Goal: Task Accomplishment & Management: Use online tool/utility

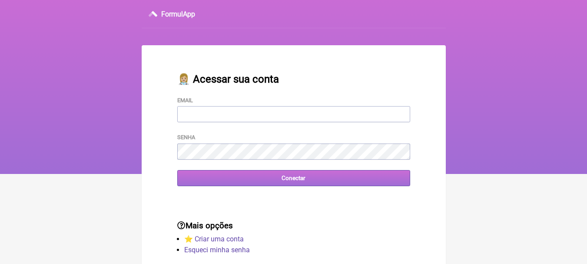
type input "[EMAIL_ADDRESS][DOMAIN_NAME]"
click at [318, 179] on input "Conectar" at bounding box center [293, 178] width 233 height 16
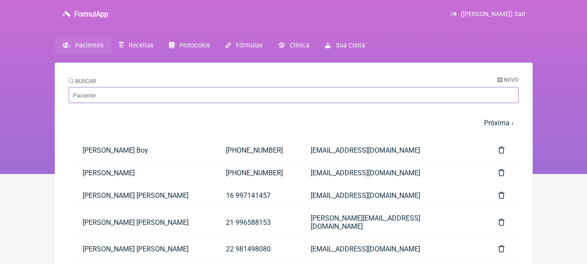
click at [202, 101] on input "Buscar" at bounding box center [294, 95] width 450 height 16
type input "ana carol"
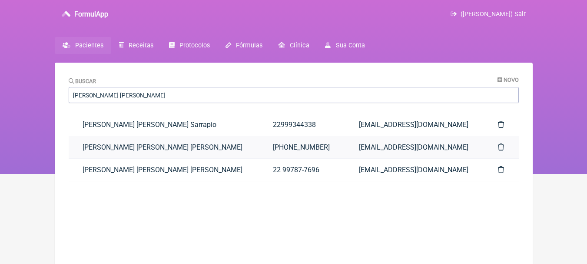
click at [171, 138] on link "[PERSON_NAME]" at bounding box center [164, 147] width 190 height 22
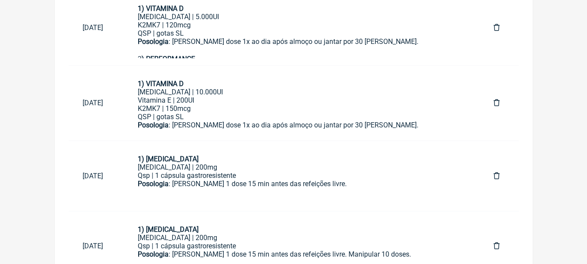
scroll to position [726, 0]
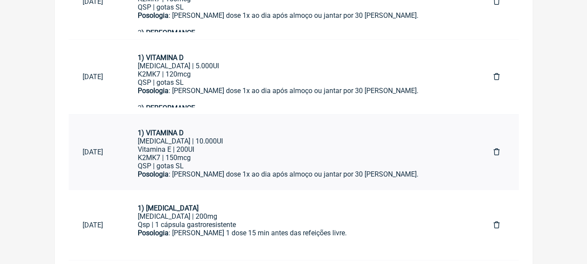
click at [244, 150] on div "Colecalciferol | 10.000UI Vitamina E | 200UI" at bounding box center [302, 145] width 328 height 17
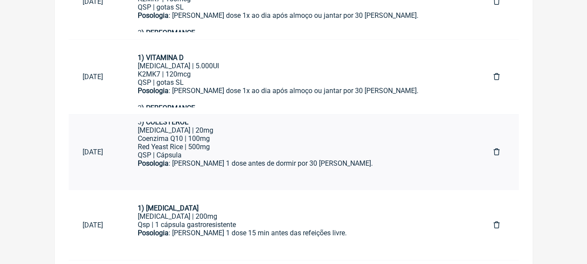
click at [323, 149] on div "Policosanol | 20mg Coenzima Q10 | 100mg Red Yeast Rice | 500mg QSP | Cápsula" at bounding box center [302, 142] width 328 height 33
click at [287, 217] on div "Lactase | 200mg" at bounding box center [302, 216] width 328 height 8
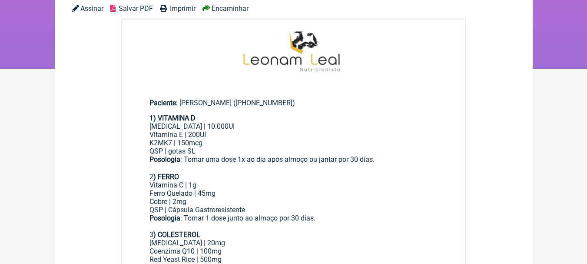
scroll to position [130, 0]
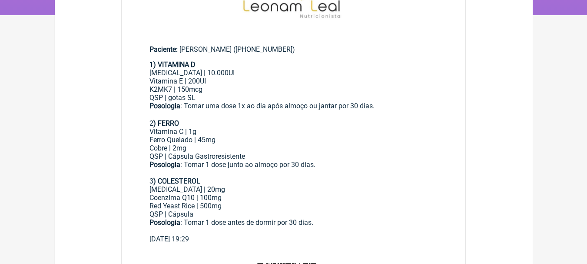
scroll to position [0, 0]
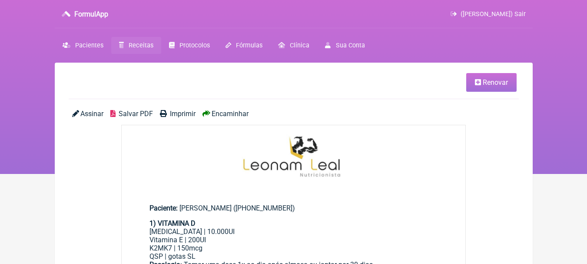
click at [493, 80] on span "Renovar" at bounding box center [495, 82] width 25 height 8
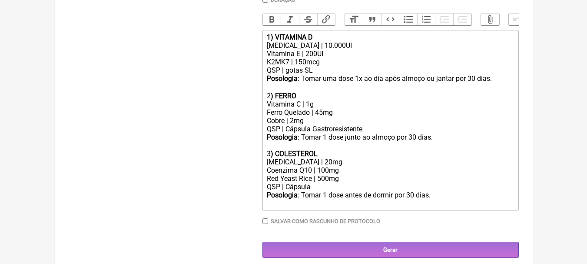
scroll to position [261, 0]
click at [445, 199] on div "Posologia : Tomar 1 dose antes de dormir por 30 dias." at bounding box center [390, 194] width 247 height 8
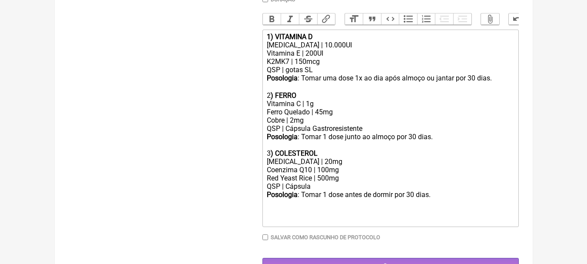
paste trix-editor "strong>1) LACTASE&nbsp;</strong></div><div>Lactase | 200mg</div><div>Qsp | 1 cá…"
type trix-editor "<div><strong>1) VITAMINA D</strong></div><div>Colecalciferol | 10.000UI<br>Vita…"
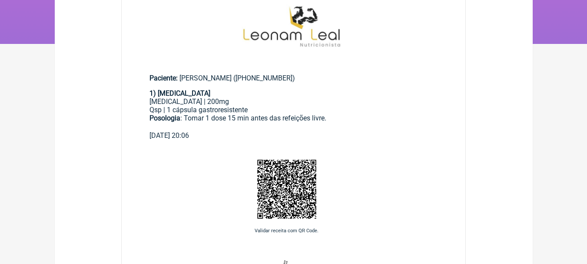
scroll to position [130, 0]
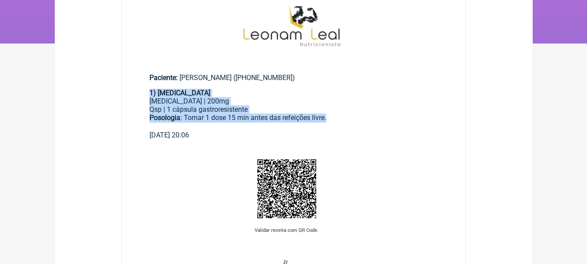
drag, startPoint x: 149, startPoint y: 90, endPoint x: 337, endPoint y: 119, distance: 189.8
click at [337, 119] on div "1) LACTASE Lactase | 200mg Qsp | 1 cápsula gastroresistente Posologia : Tomar 1…" at bounding box center [293, 110] width 288 height 42
copy div "1) LACTASE Lactase | 200mg Qsp | 1 cápsula gastroresistente Posologia : Tomar 1…"
